Goal: Information Seeking & Learning: Learn about a topic

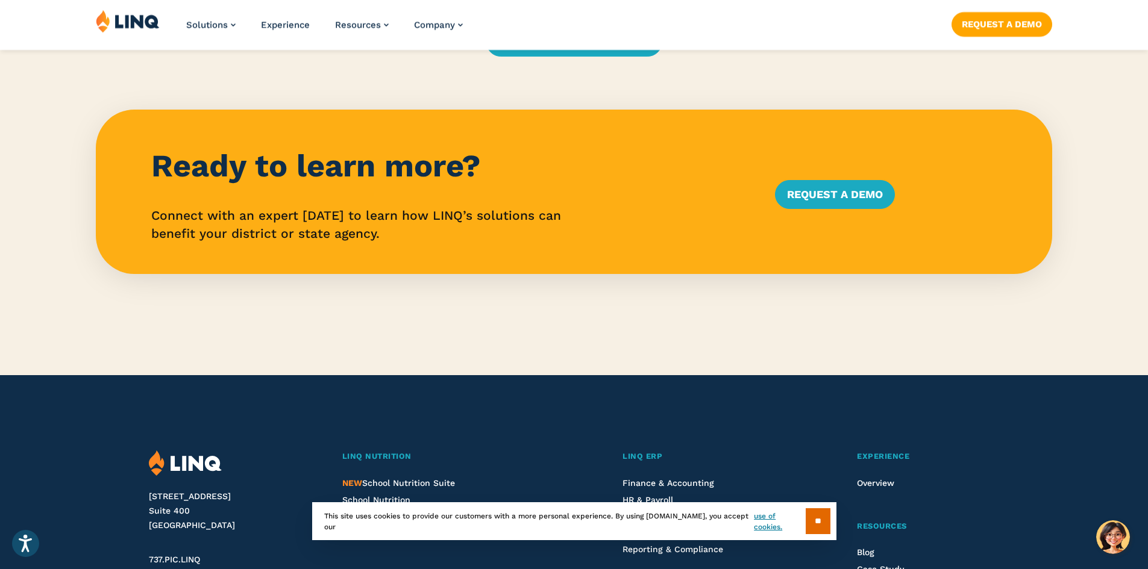
scroll to position [3072, 0]
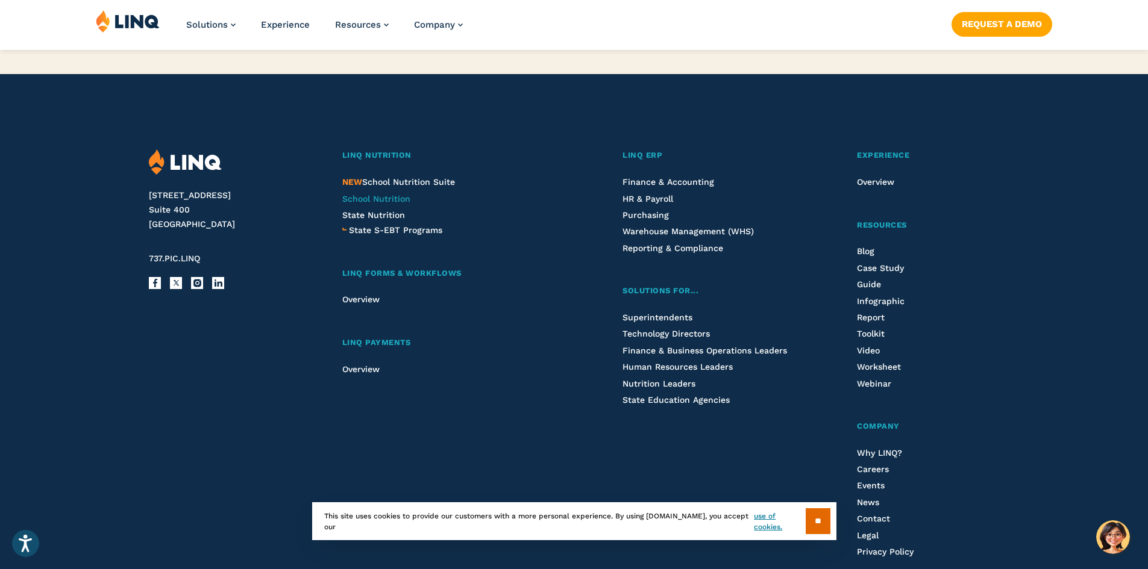
click at [400, 194] on span "School Nutrition" at bounding box center [376, 199] width 68 height 10
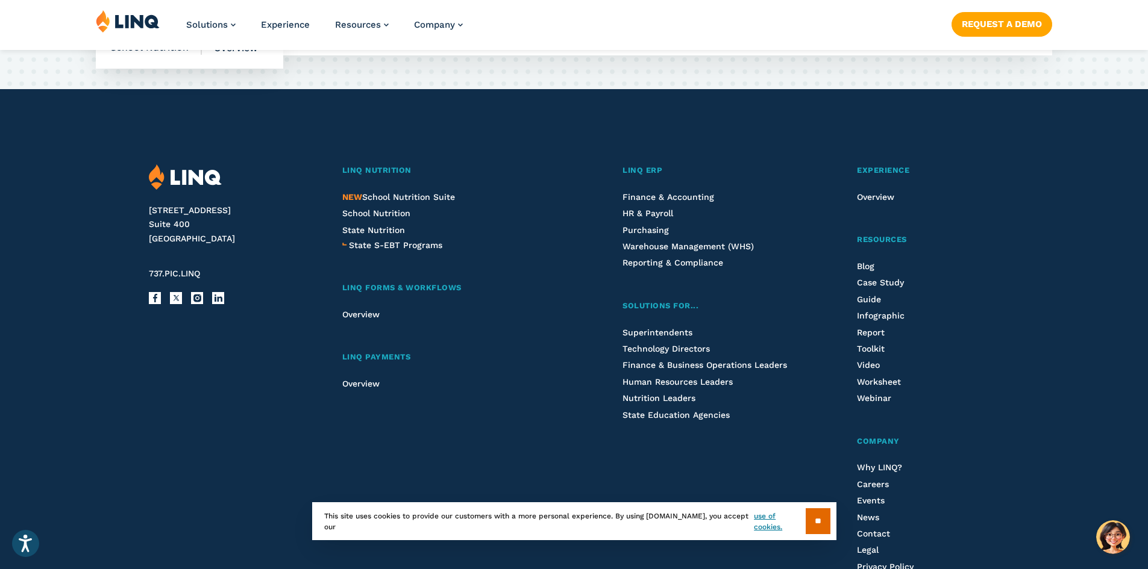
scroll to position [3273, 0]
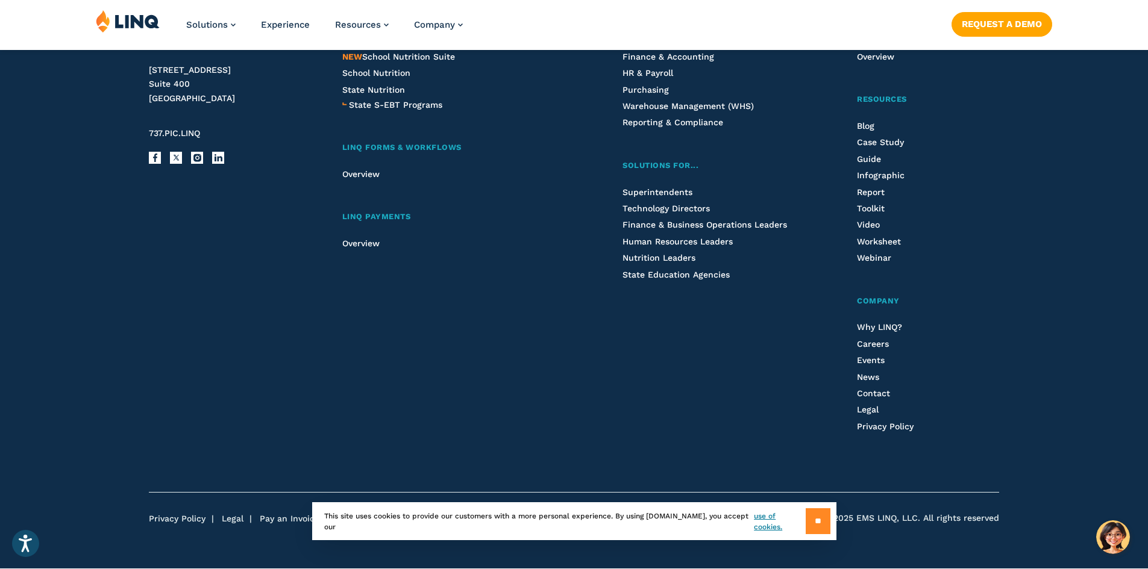
click at [813, 518] on input "**" at bounding box center [817, 521] width 25 height 26
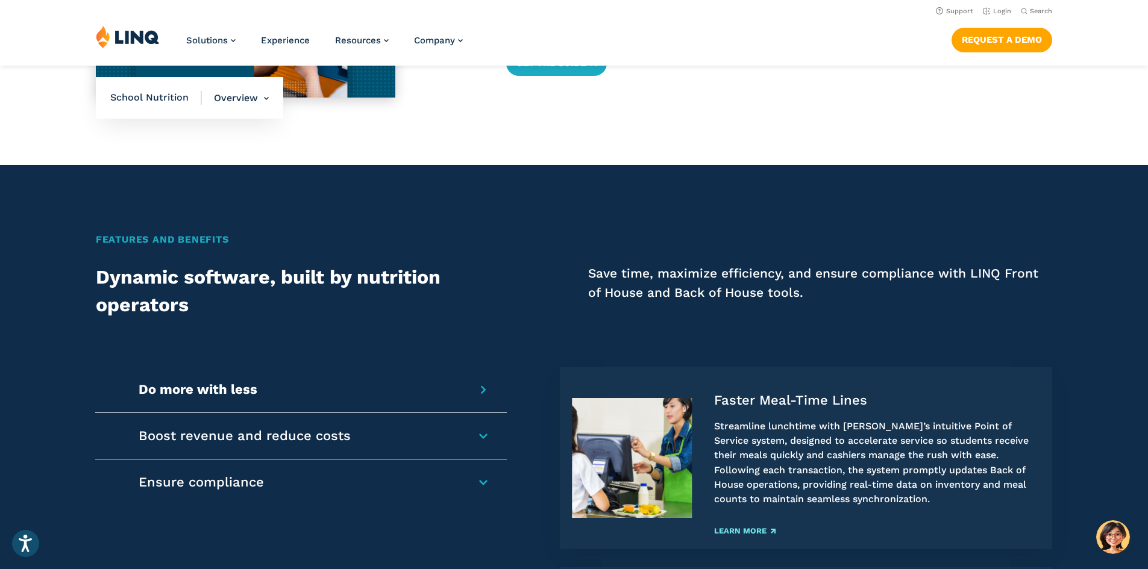
scroll to position [743, 0]
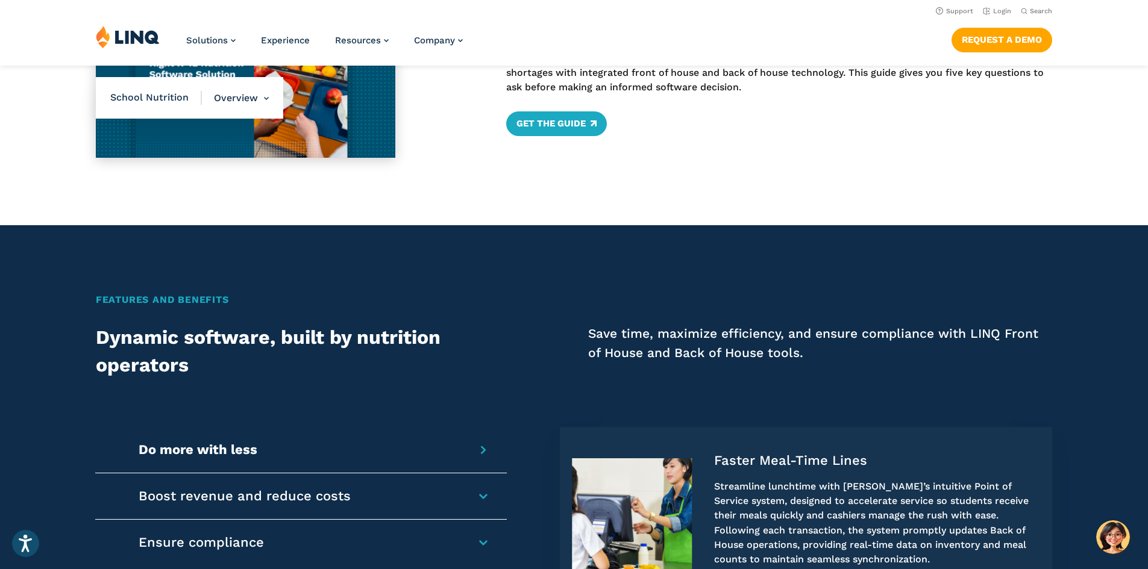
click at [495, 443] on div "Do more with less Faster Meal-Time Lines Streamline lunchtime with LINQ’s intui…" at bounding box center [300, 450] width 411 height 46
click at [475, 448] on div "Do more with less Faster Meal-Time Lines Streamline lunchtime with LINQ’s intui…" at bounding box center [300, 450] width 411 height 46
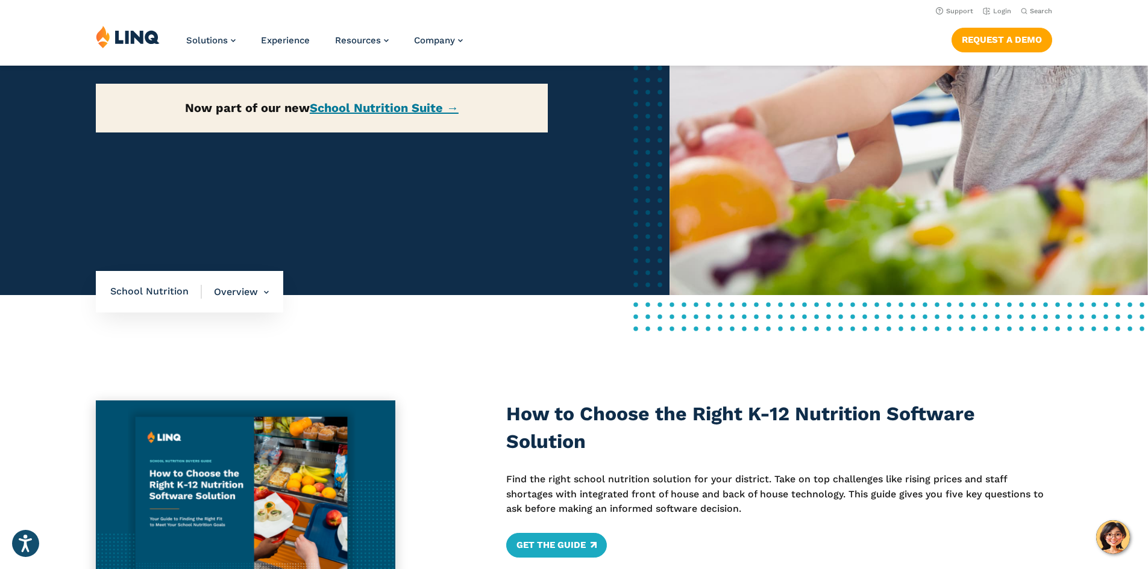
scroll to position [80, 0]
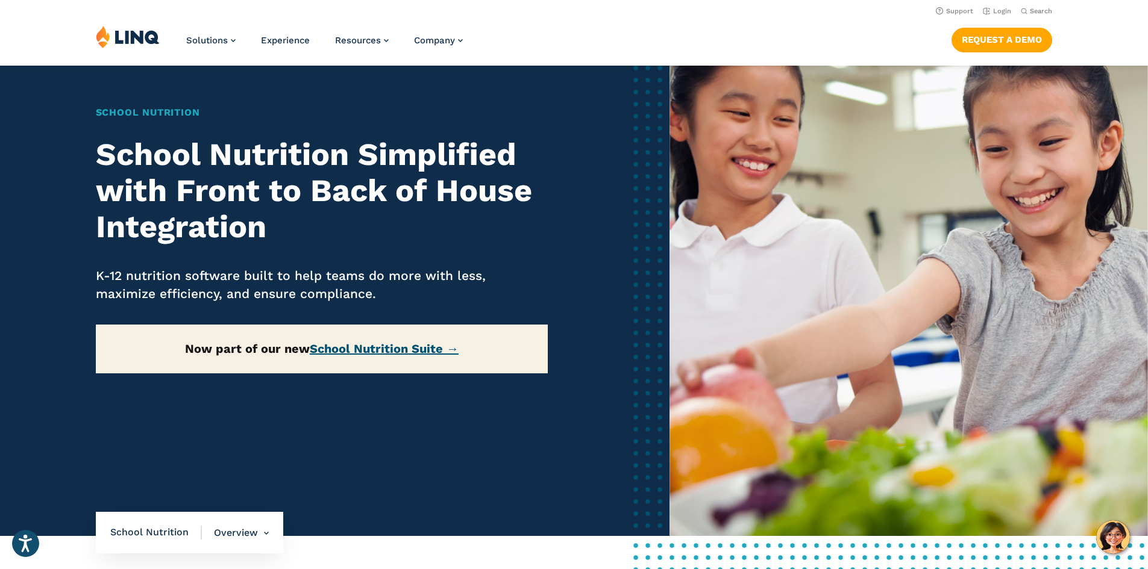
click at [433, 345] on link "School Nutrition Suite →" at bounding box center [384, 349] width 149 height 14
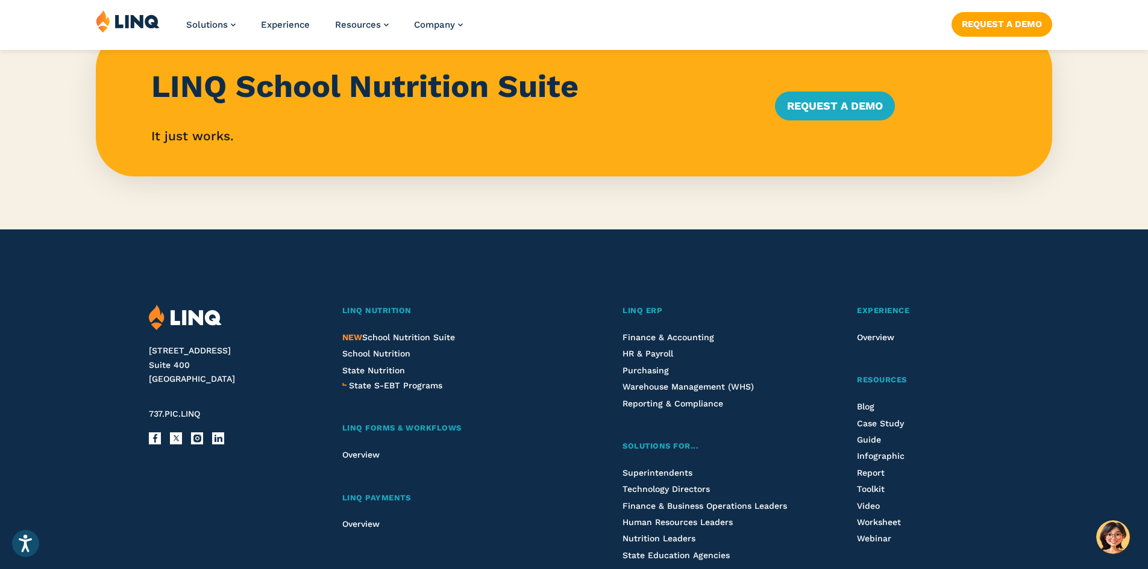
scroll to position [1265, 0]
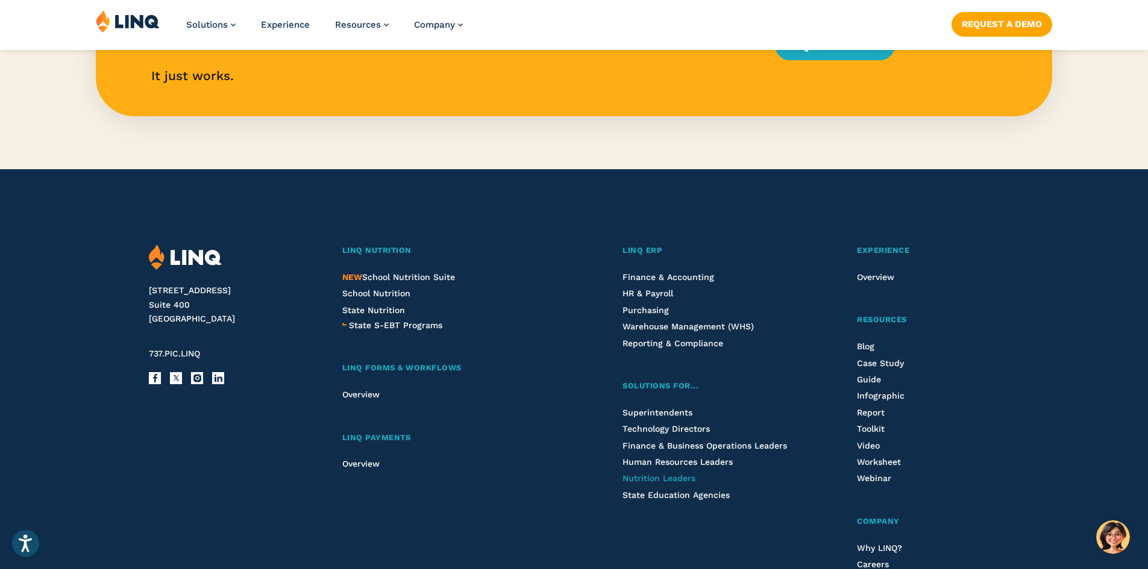
click at [679, 478] on span "Nutrition Leaders" at bounding box center [658, 478] width 73 height 10
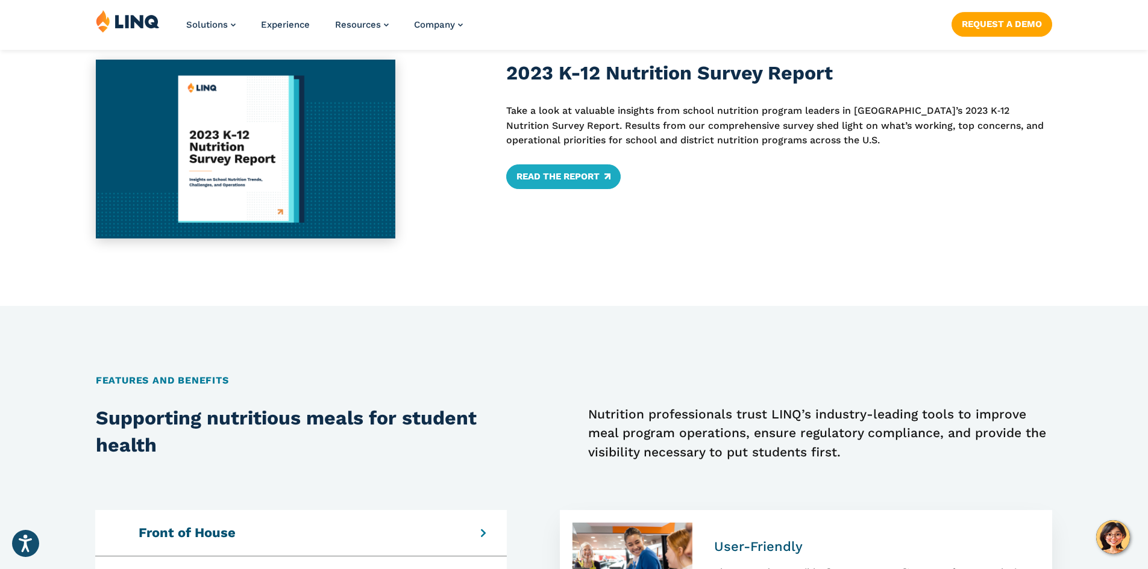
scroll to position [964, 0]
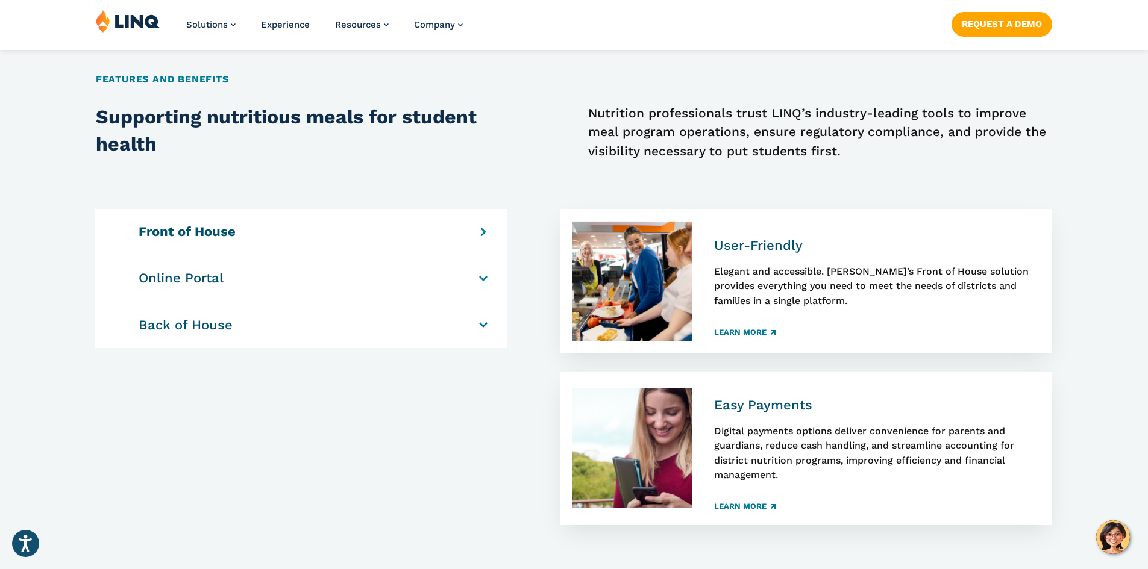
click at [477, 284] on div "Online Portal One-Stop Shop Parents and guardians can complete all tasks for st…" at bounding box center [300, 278] width 411 height 46
click at [475, 325] on div "Back of House Menu Planning Check production records, understand your what you …" at bounding box center [300, 325] width 411 height 46
click at [451, 323] on h4 "Back of House" at bounding box center [295, 325] width 312 height 17
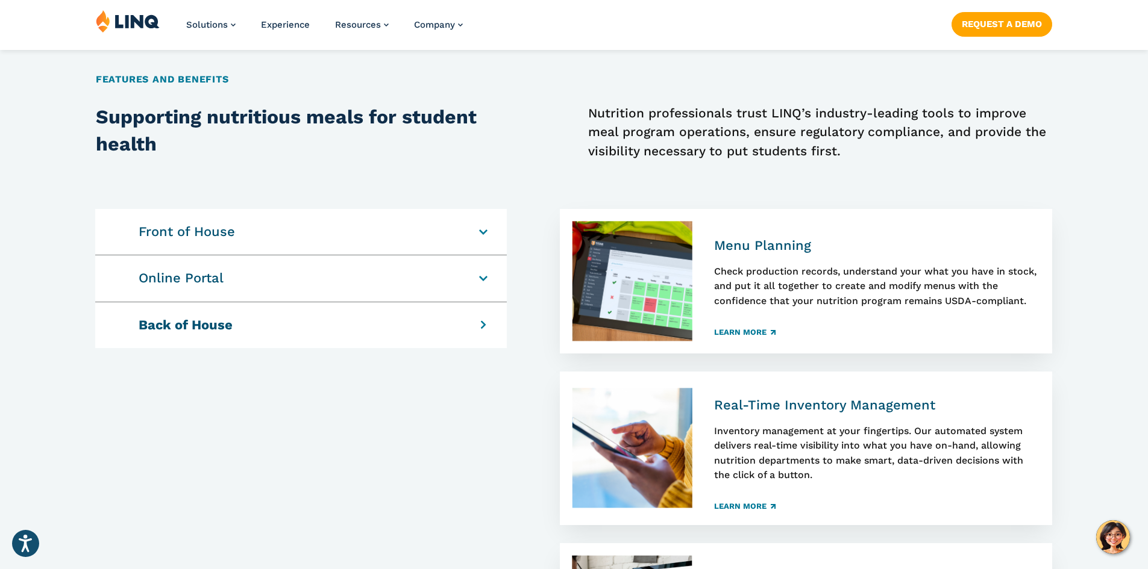
drag, startPoint x: 471, startPoint y: 270, endPoint x: 474, endPoint y: 284, distance: 14.8
click at [472, 271] on div "Online Portal One-Stop Shop Parents and guardians can complete all tasks for st…" at bounding box center [300, 278] width 411 height 46
click at [451, 278] on h4 "Online Portal" at bounding box center [295, 278] width 312 height 17
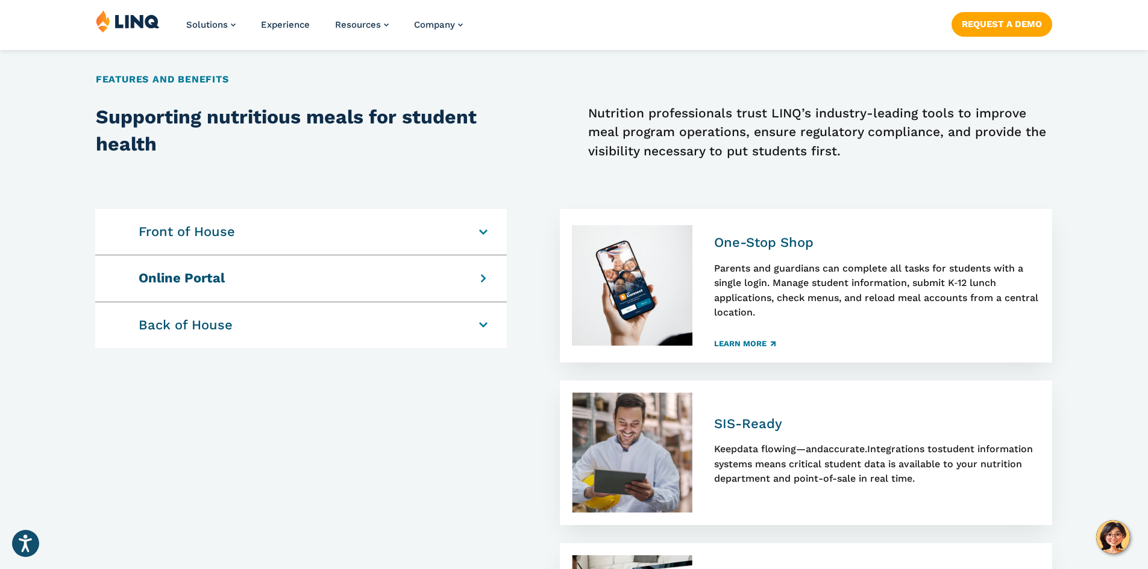
click at [486, 228] on div "Front of House User-Friendly Elegant and accessible. LINQ’s Front of House solu…" at bounding box center [300, 232] width 411 height 46
click at [478, 327] on div "Back of House Menu Planning Check production records, understand your what you …" at bounding box center [300, 325] width 411 height 46
click at [487, 319] on div "Back of House Menu Planning Check production records, understand your what you …" at bounding box center [300, 325] width 411 height 46
click at [451, 325] on h4 "Back of House" at bounding box center [295, 325] width 312 height 17
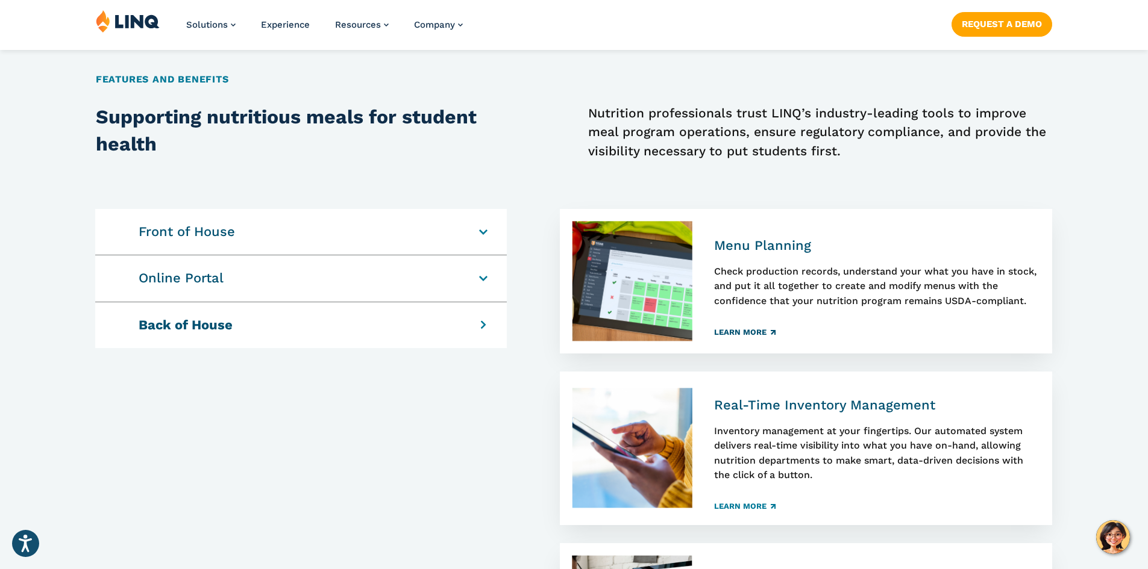
click at [758, 328] on link "Learn More" at bounding box center [744, 332] width 61 height 8
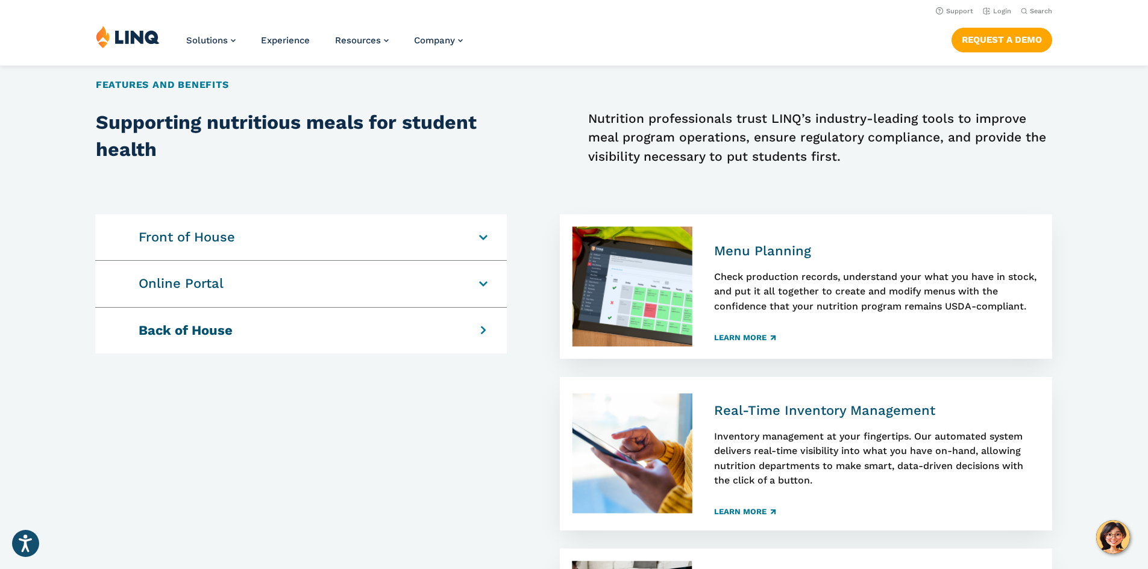
click at [451, 237] on h4 "Front of House" at bounding box center [295, 237] width 312 height 17
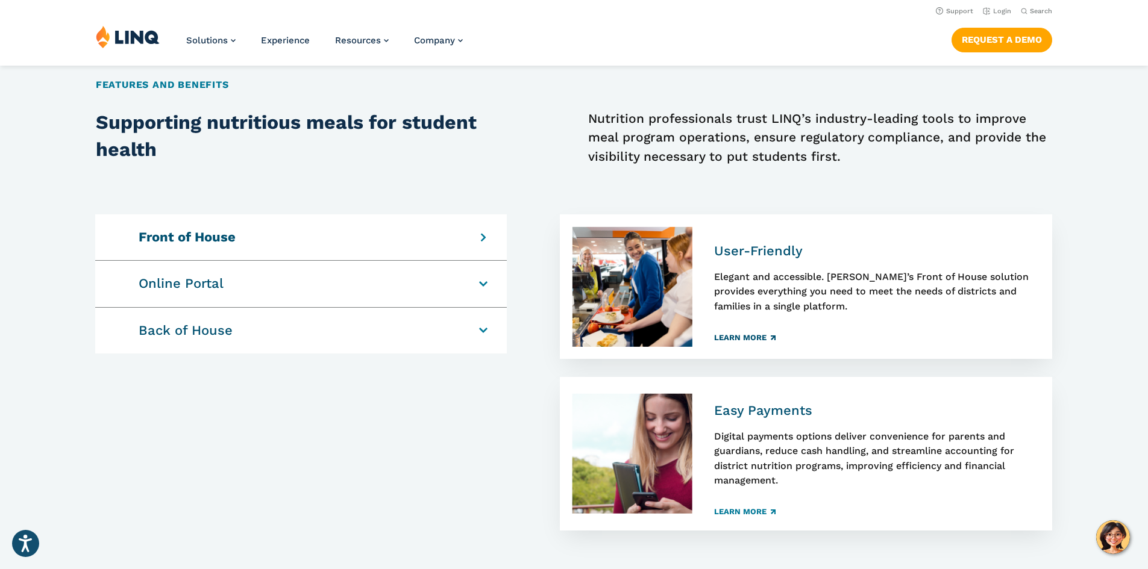
click at [748, 335] on link "Learn More" at bounding box center [744, 338] width 61 height 8
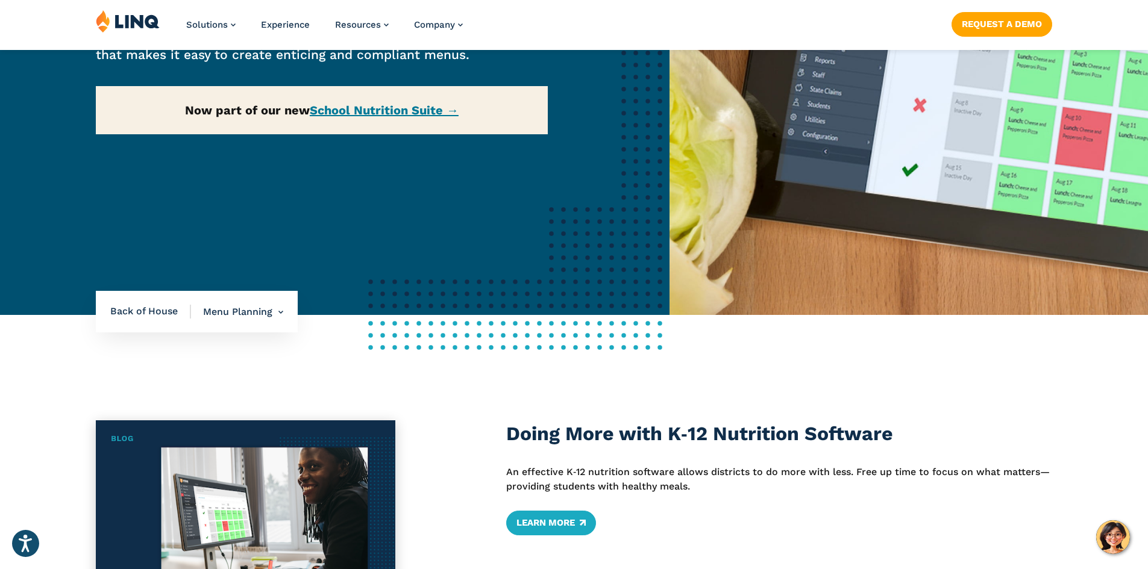
scroll to position [602, 0]
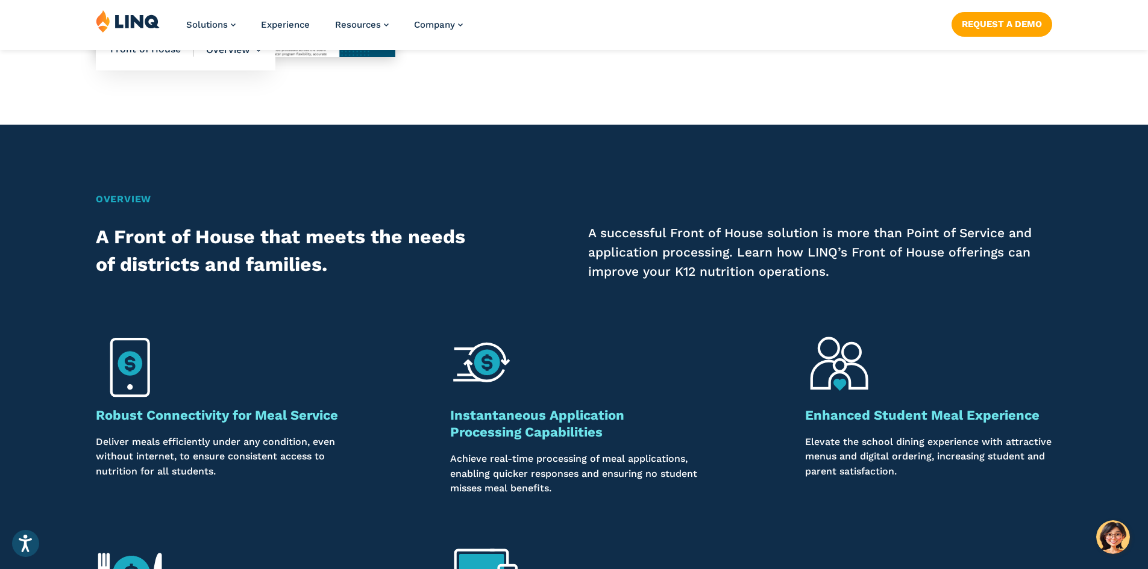
scroll to position [1084, 0]
